Goal: Check status: Check status

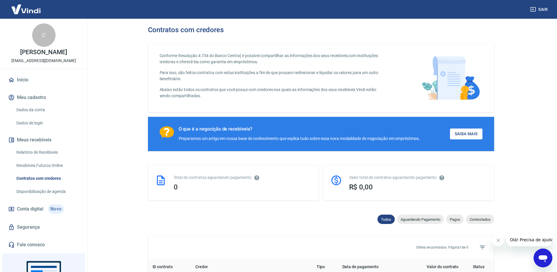
scroll to position [50, 0]
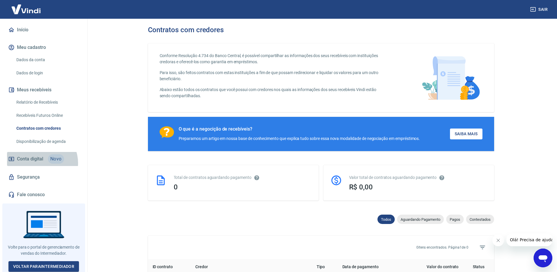
click at [39, 163] on link "Conta digital Novo" at bounding box center [43, 159] width 73 height 14
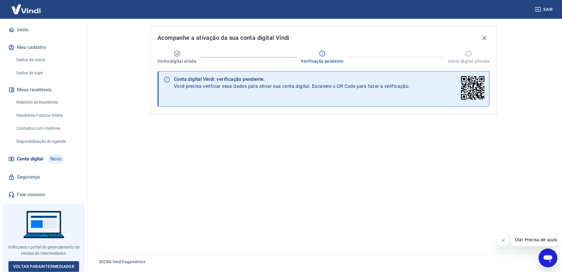
drag, startPoint x: 200, startPoint y: 143, endPoint x: 224, endPoint y: 146, distance: 24.4
click at [200, 143] on div "Acompanhe a ativação da sua conta digital Vindi Conta digital criada Verificaçã…" at bounding box center [323, 133] width 361 height 228
click at [44, 193] on link "Fale conosco" at bounding box center [43, 194] width 73 height 13
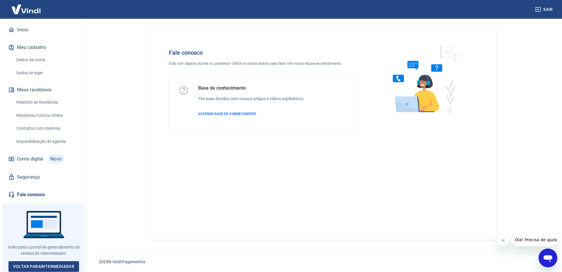
click at [49, 175] on link "Segurança" at bounding box center [43, 177] width 73 height 13
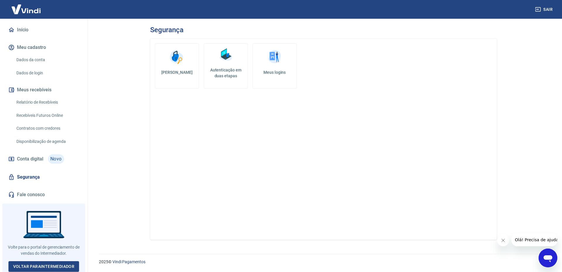
click at [52, 191] on link "Fale conosco" at bounding box center [43, 194] width 73 height 13
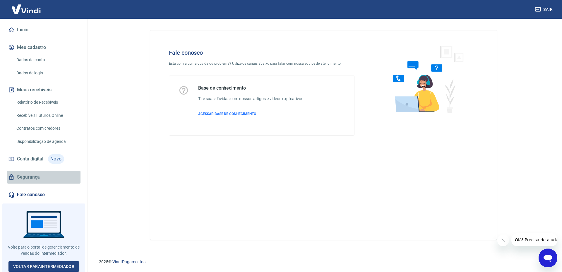
click at [47, 177] on link "Segurança" at bounding box center [43, 177] width 73 height 13
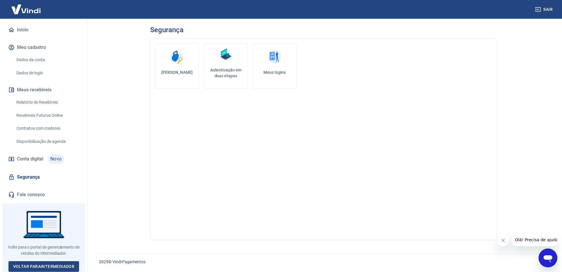
click at [279, 75] on h5 "Meus logins" at bounding box center [275, 72] width 34 height 6
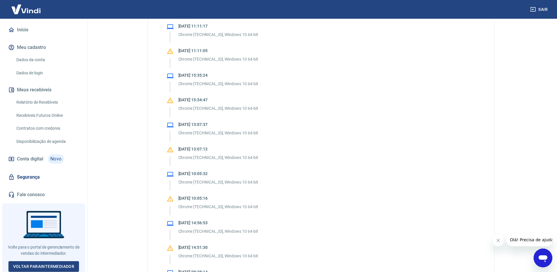
scroll to position [146, 0]
click at [39, 142] on link "Disponibilização de agenda" at bounding box center [47, 141] width 66 height 12
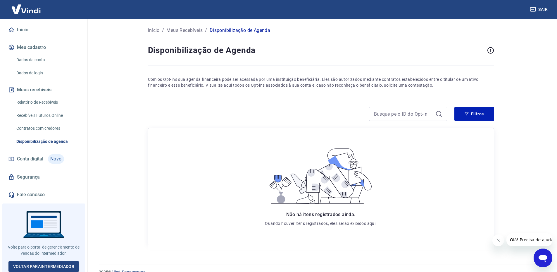
click at [35, 126] on link "Contratos com credores" at bounding box center [47, 128] width 66 height 12
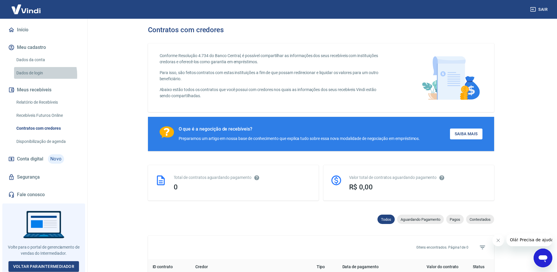
click at [32, 75] on link "Dados de login" at bounding box center [47, 73] width 66 height 12
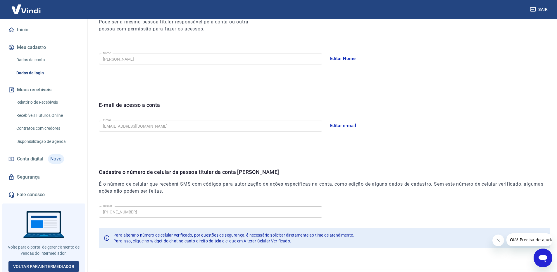
scroll to position [103, 0]
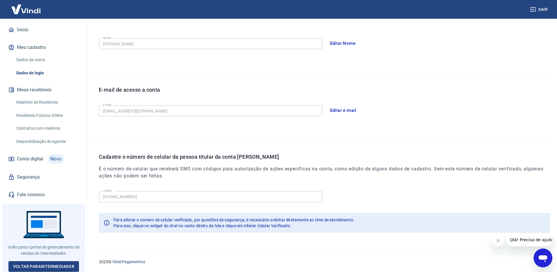
click at [39, 59] on link "Dados da conta" at bounding box center [47, 60] width 66 height 12
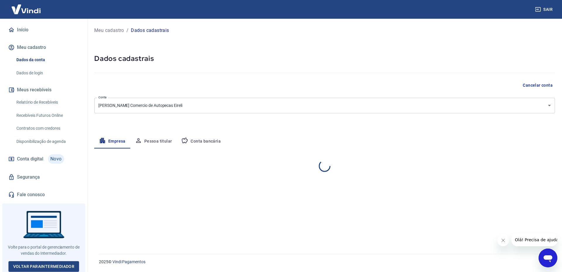
select select "SP"
select select "business"
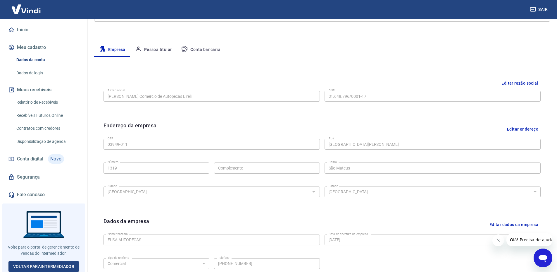
scroll to position [150, 0]
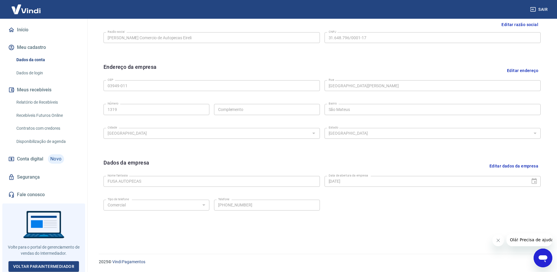
click at [34, 159] on span "Conta digital" at bounding box center [30, 159] width 26 height 8
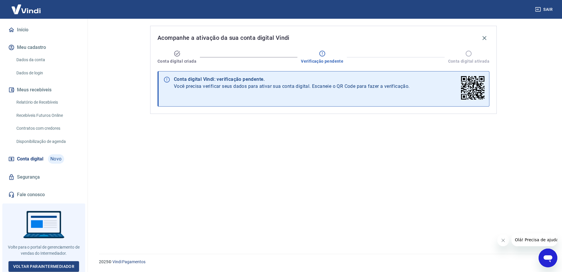
click at [31, 29] on link "Início" at bounding box center [43, 29] width 73 height 13
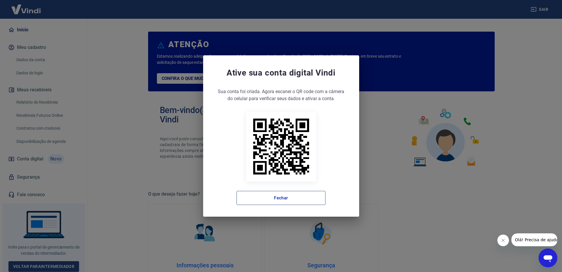
click at [301, 197] on button "Fechar" at bounding box center [280, 198] width 89 height 14
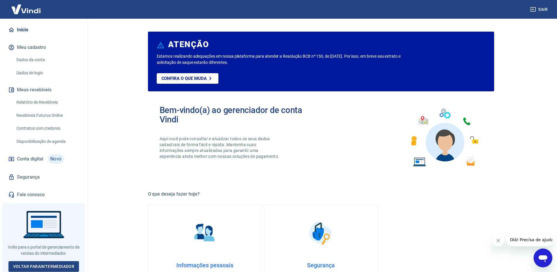
click at [48, 100] on link "Relatório de Recebíveis" at bounding box center [47, 102] width 66 height 12
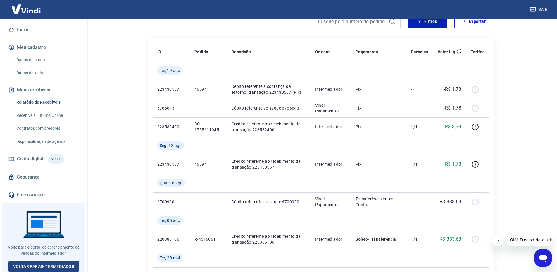
scroll to position [88, 0]
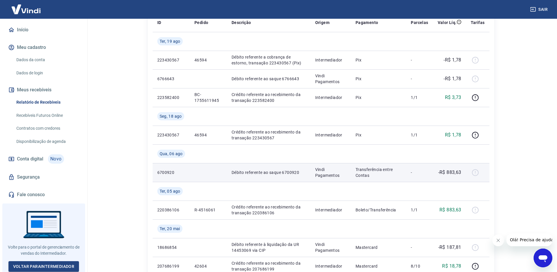
click at [478, 171] on div at bounding box center [478, 172] width 14 height 9
drag, startPoint x: 475, startPoint y: 173, endPoint x: 469, endPoint y: 172, distance: 5.3
click at [474, 173] on div at bounding box center [478, 172] width 14 height 9
click at [167, 173] on p "6700920" at bounding box center [171, 172] width 28 height 6
click at [330, 174] on p "Vindi Pagamentos" at bounding box center [330, 173] width 31 height 12
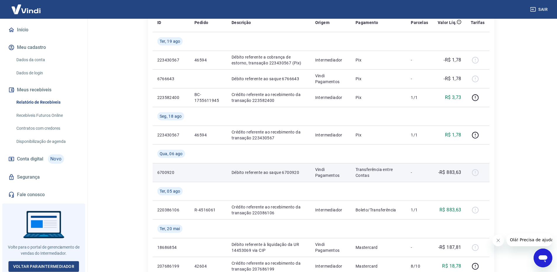
click at [475, 171] on div at bounding box center [478, 172] width 14 height 9
click at [476, 172] on div at bounding box center [478, 172] width 14 height 9
drag, startPoint x: 225, startPoint y: 174, endPoint x: 333, endPoint y: 173, distance: 107.4
click at [333, 173] on tr "6700920 Débito referente ao saque 6700920 Vindi Pagamentos Transferência entre …" at bounding box center [321, 172] width 337 height 19
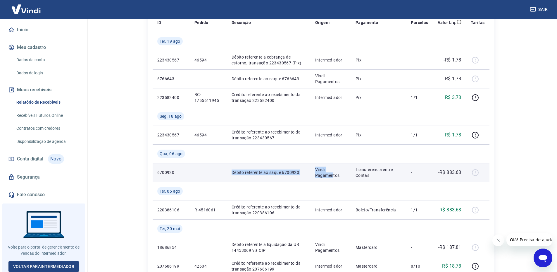
click at [330, 172] on p "Vindi Pagamentos" at bounding box center [330, 173] width 31 height 12
click at [307, 172] on td "Débito referente ao saque 6700920" at bounding box center [269, 172] width 84 height 19
drag, startPoint x: 341, startPoint y: 172, endPoint x: 373, endPoint y: 171, distance: 32.2
click at [373, 171] on tr "6700920 Débito referente ao saque 6700920 Vindi Pagamentos Transferência entre …" at bounding box center [321, 172] width 337 height 19
click at [371, 167] on p "Transferência entre Contas" at bounding box center [379, 173] width 46 height 12
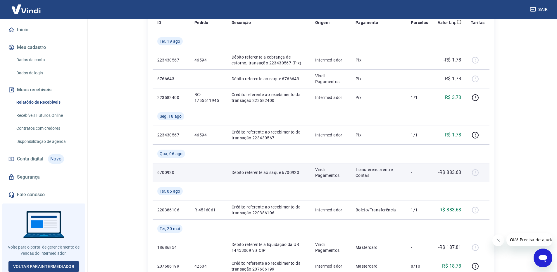
drag, startPoint x: 368, startPoint y: 171, endPoint x: 410, endPoint y: 171, distance: 41.3
click at [369, 171] on p "Transferência entre Contas" at bounding box center [379, 173] width 46 height 12
drag, startPoint x: 472, startPoint y: 173, endPoint x: 476, endPoint y: 172, distance: 3.8
click at [473, 173] on div at bounding box center [478, 172] width 14 height 9
click at [476, 172] on div at bounding box center [478, 172] width 14 height 9
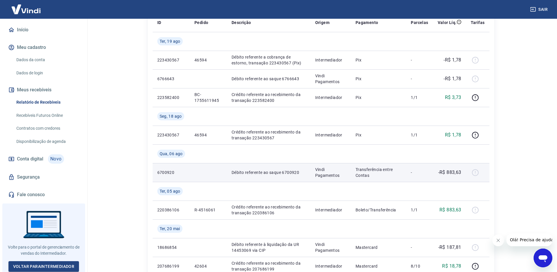
click at [163, 174] on p "6700920" at bounding box center [171, 172] width 28 height 6
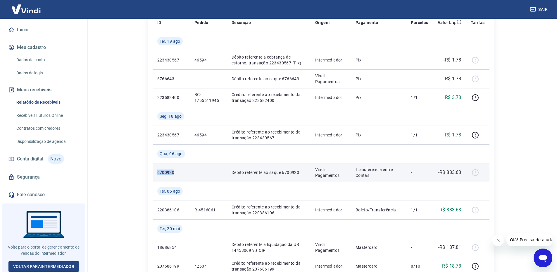
click at [163, 174] on p "6700920" at bounding box center [171, 172] width 28 height 6
click at [261, 171] on p "Débito referente ao saque 6700920" at bounding box center [269, 172] width 74 height 6
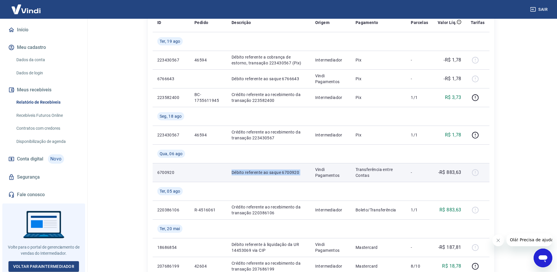
click at [278, 171] on p "Débito referente ao saque 6700920" at bounding box center [269, 172] width 74 height 6
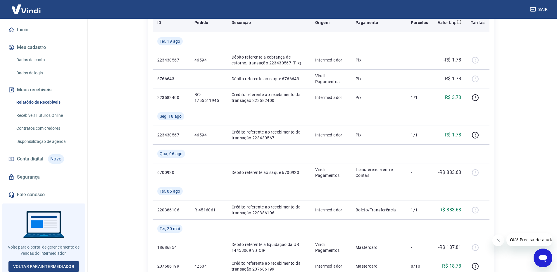
scroll to position [0, 0]
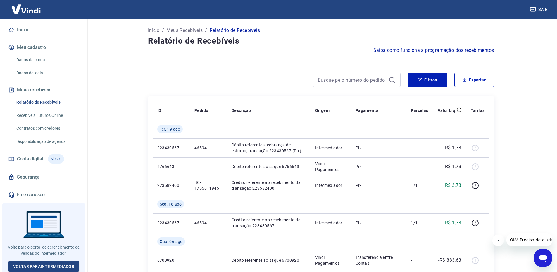
click at [29, 30] on link "Início" at bounding box center [43, 29] width 73 height 13
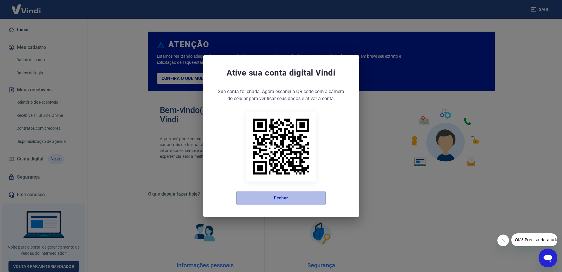
click at [308, 196] on button "Fechar" at bounding box center [280, 198] width 89 height 14
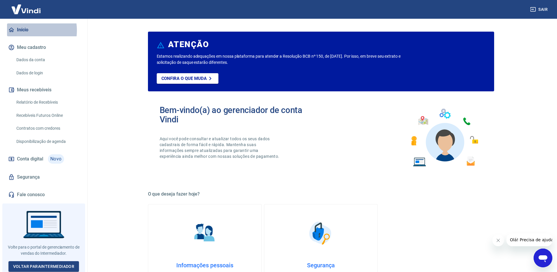
drag, startPoint x: 24, startPoint y: 30, endPoint x: 75, endPoint y: 28, distance: 51.0
click at [24, 30] on link "Início" at bounding box center [43, 29] width 73 height 13
click at [36, 31] on link "Início" at bounding box center [43, 29] width 73 height 13
